Goal: Navigation & Orientation: Find specific page/section

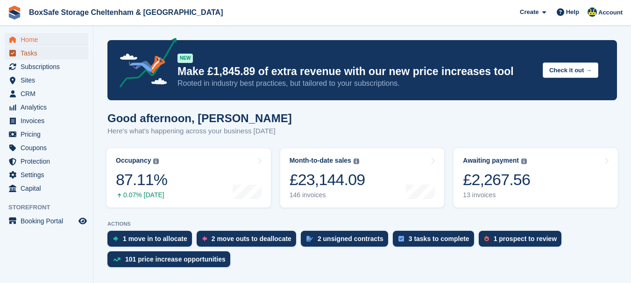
click at [36, 54] on span "Tasks" at bounding box center [49, 53] width 56 height 13
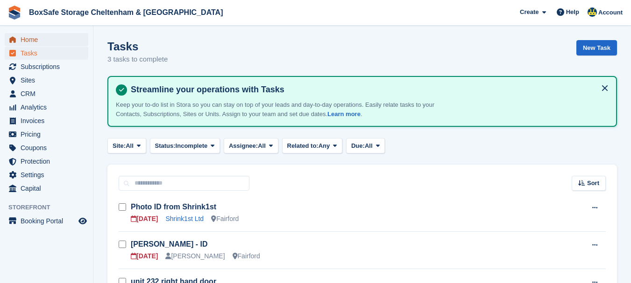
click at [39, 38] on span "Home" at bounding box center [49, 39] width 56 height 13
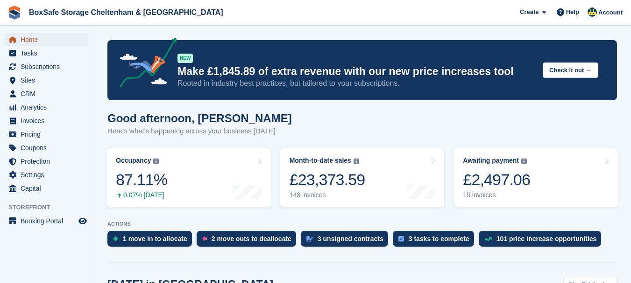
click at [47, 35] on span "Home" at bounding box center [49, 39] width 56 height 13
